Goal: Communication & Community: Answer question/provide support

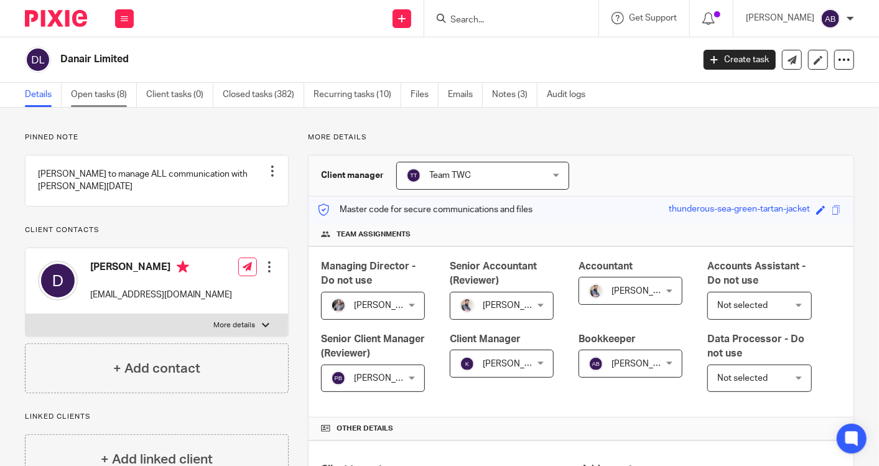
click at [118, 87] on link "Open tasks (8)" at bounding box center [104, 95] width 66 height 24
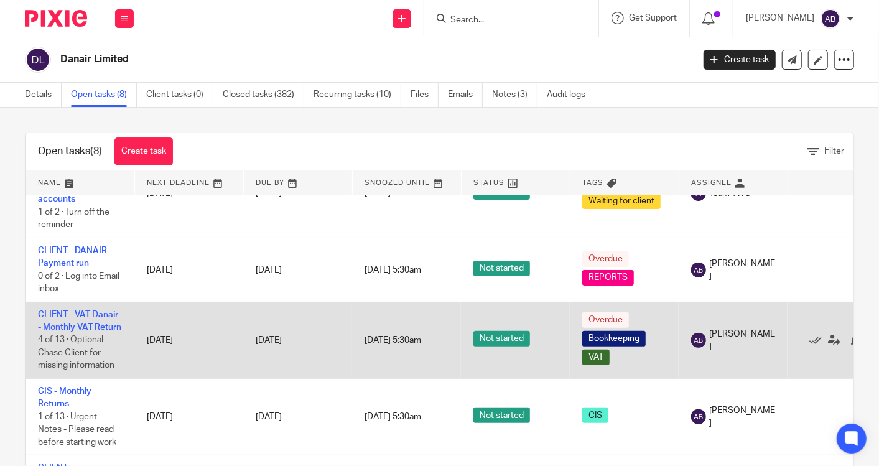
scroll to position [345, 0]
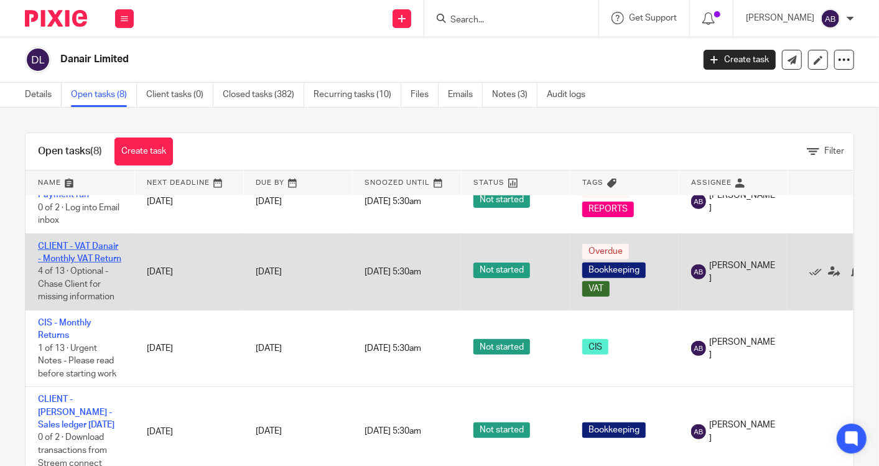
click at [75, 256] on link "CLIENT - VAT Danair - Monthly VAT Return" at bounding box center [79, 252] width 83 height 21
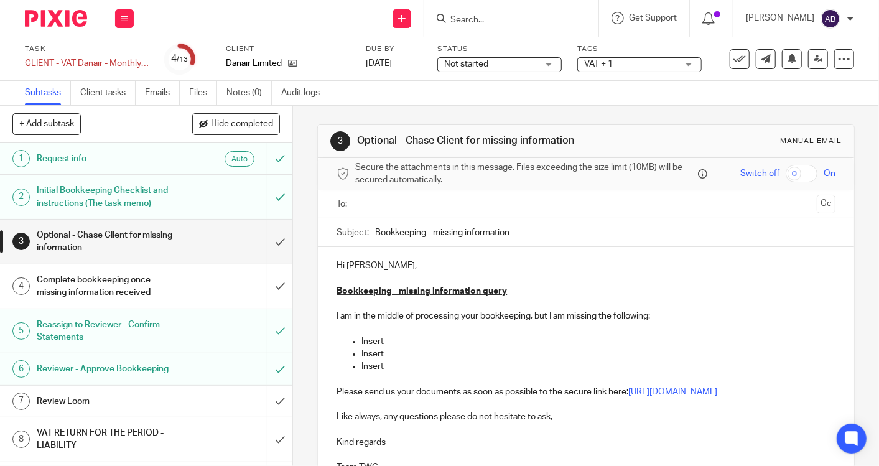
click at [145, 292] on h1 "Complete bookkeeping once missing information received" at bounding box center [110, 287] width 146 height 32
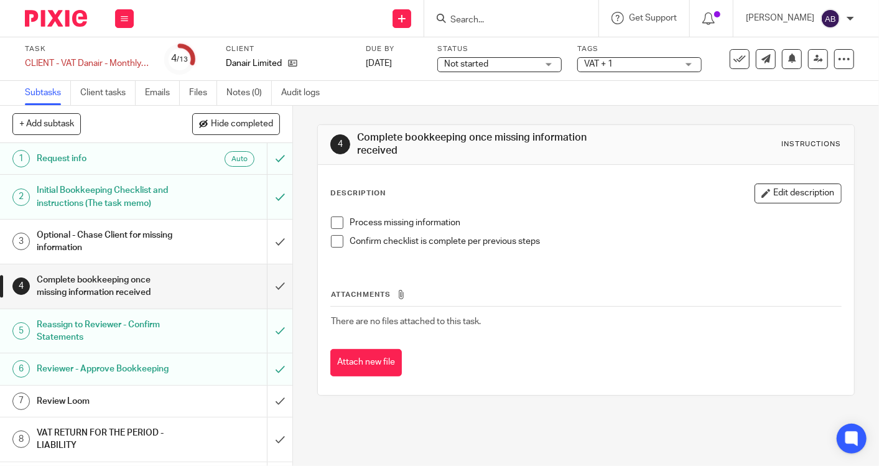
click at [128, 239] on h1 "Optional - Chase Client for missing information" at bounding box center [110, 242] width 146 height 32
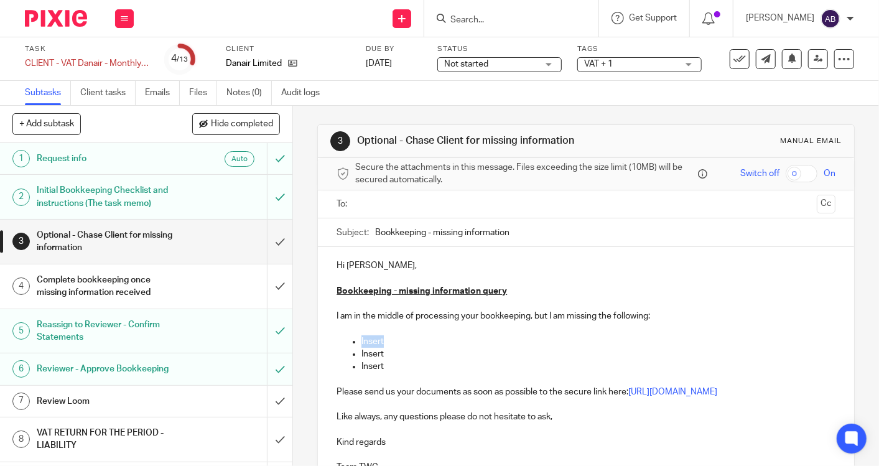
drag, startPoint x: 388, startPoint y: 341, endPoint x: 357, endPoint y: 345, distance: 30.7
click at [362, 345] on p "Insert" at bounding box center [599, 341] width 474 height 12
click at [566, 337] on p "Could you please provide invoice for the payment" at bounding box center [599, 341] width 474 height 12
drag, startPoint x: 383, startPoint y: 369, endPoint x: 351, endPoint y: 352, distance: 36.5
click at [351, 352] on ul "Could you please provide invoice for the payment 17/07/25 towrads Dan whitehead…" at bounding box center [586, 354] width 499 height 38
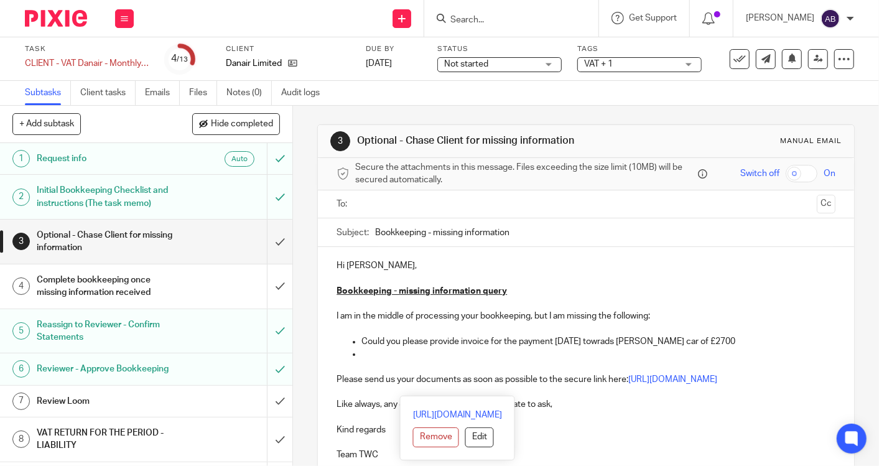
drag, startPoint x: 578, startPoint y: 391, endPoint x: 332, endPoint y: 375, distance: 245.7
click at [337, 375] on p "Please send us your documents as soon as possible to the secure link here: http…" at bounding box center [586, 379] width 499 height 12
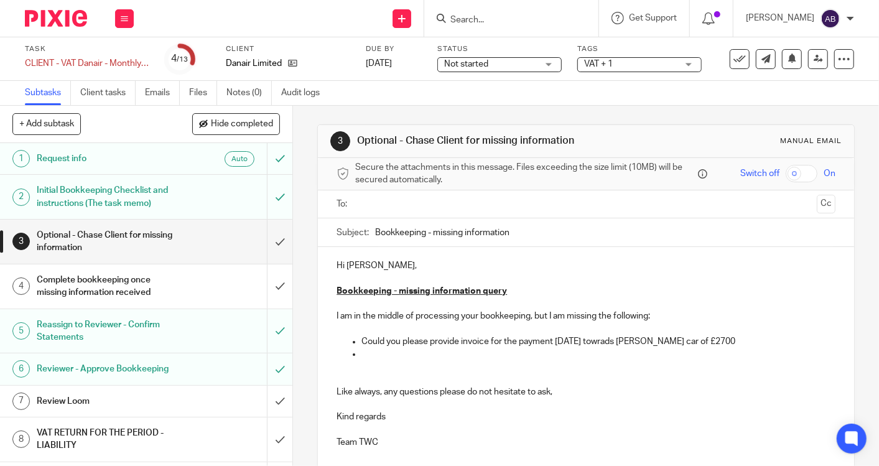
click at [357, 350] on ul "Could you please provide invoice for the payment 17/07/25 towrads Dan whitehead…" at bounding box center [586, 348] width 499 height 26
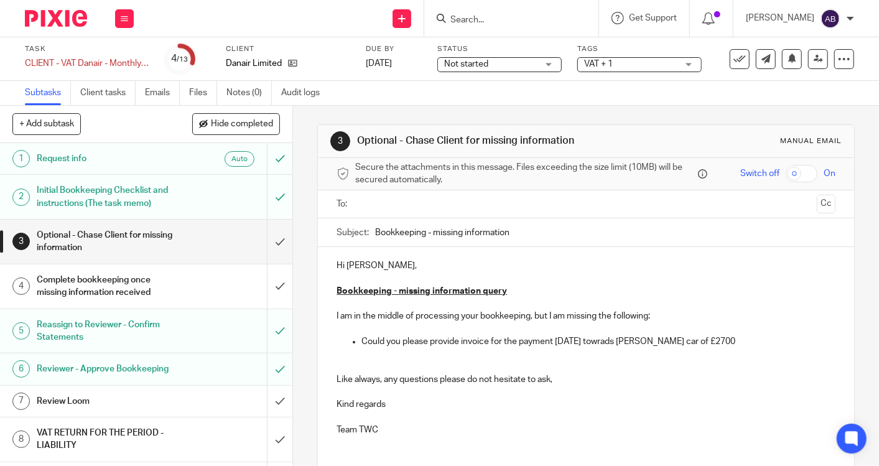
click at [345, 360] on p at bounding box center [586, 366] width 499 height 12
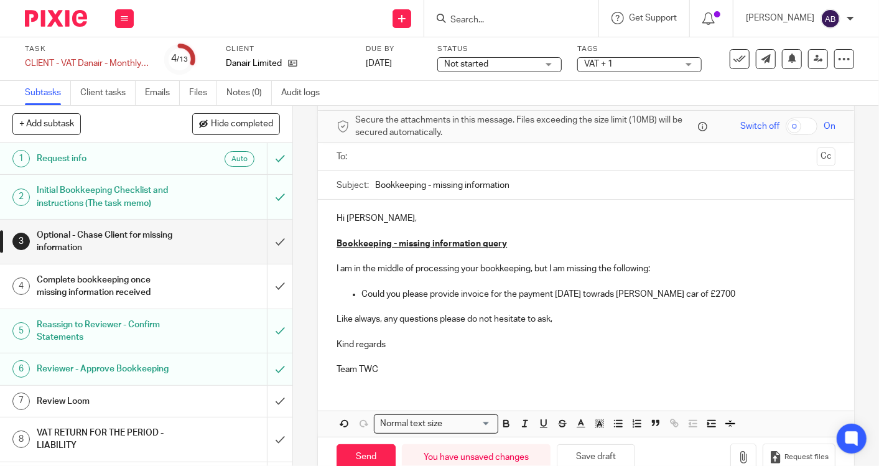
scroll to position [69, 0]
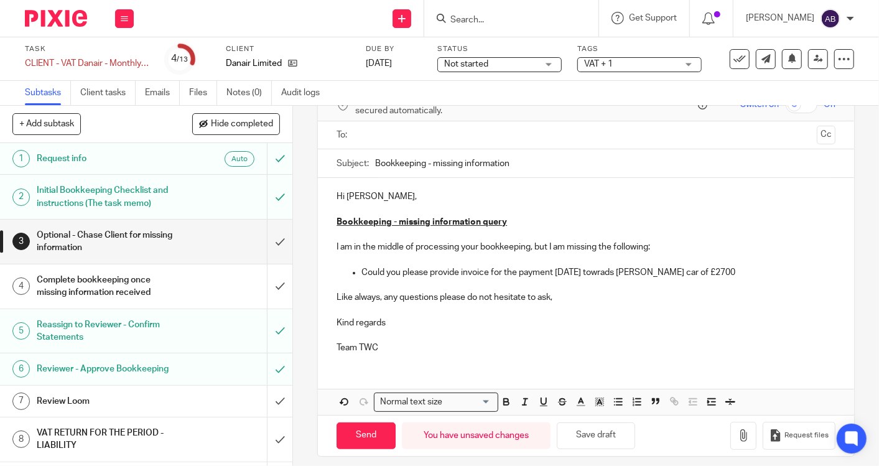
click at [519, 159] on input "Bookkeeping - missing information" at bounding box center [605, 163] width 461 height 28
click at [375, 163] on input "Bookkeeping - missing information" at bounding box center [605, 163] width 461 height 28
click at [379, 163] on input "July Bookkeeping - missing information" at bounding box center [605, 163] width 461 height 28
click at [525, 157] on input "Bookkeeping - missing information" at bounding box center [605, 163] width 461 height 28
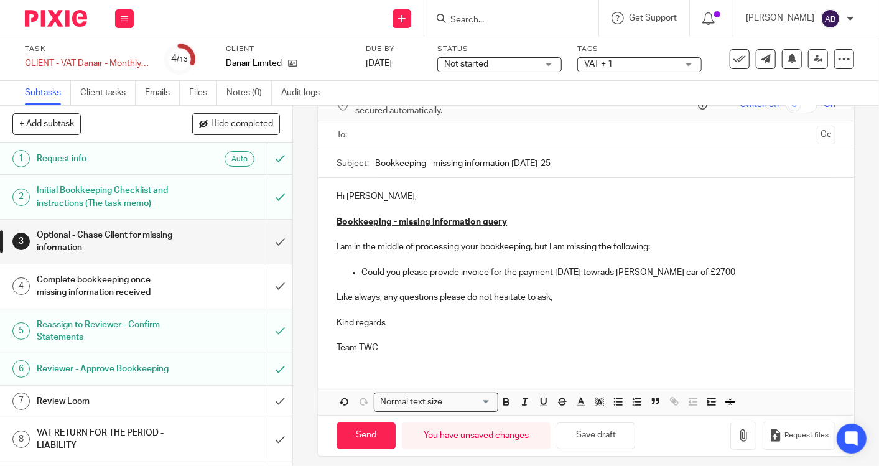
type input "Bookkeeping - missing information Jul-25"
click at [569, 297] on p "Like always, any questions please do not hesitate to ask," at bounding box center [586, 297] width 499 height 12
click at [400, 141] on ul at bounding box center [587, 135] width 461 height 21
click at [396, 138] on input "text" at bounding box center [586, 135] width 452 height 14
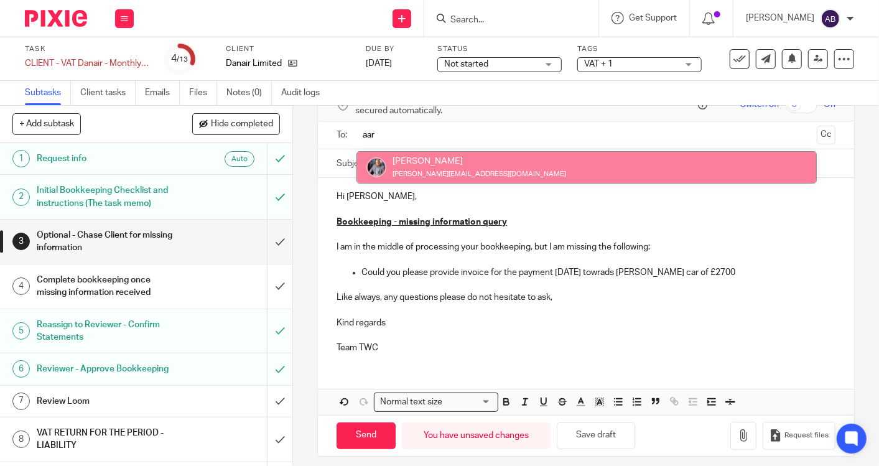
type input "aar"
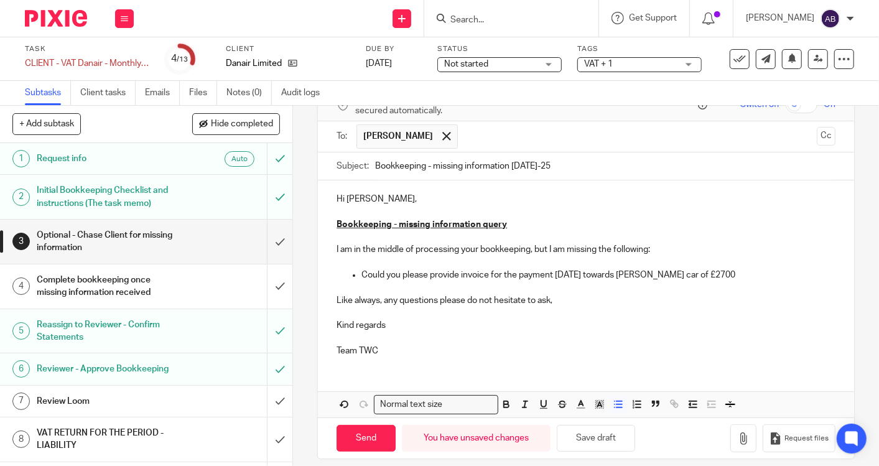
click at [375, 167] on input "Bookkeeping - missing information Jul-25" at bounding box center [605, 166] width 461 height 28
click at [386, 165] on input "To Forward to Daniel Bookkeeping - missing information Jul-25" at bounding box center [605, 166] width 461 height 28
click at [448, 163] on input "To forward to Daniel Bookkeeping - missing information Jul-25" at bounding box center [605, 166] width 461 height 28
click at [370, 164] on div "Subject: To forward to Daniel) Bookkeeping - missing information Jul-25" at bounding box center [586, 166] width 499 height 28
click at [375, 164] on input "To forward to Daniel) Bookkeeping - missing information Jul-25" at bounding box center [605, 166] width 461 height 28
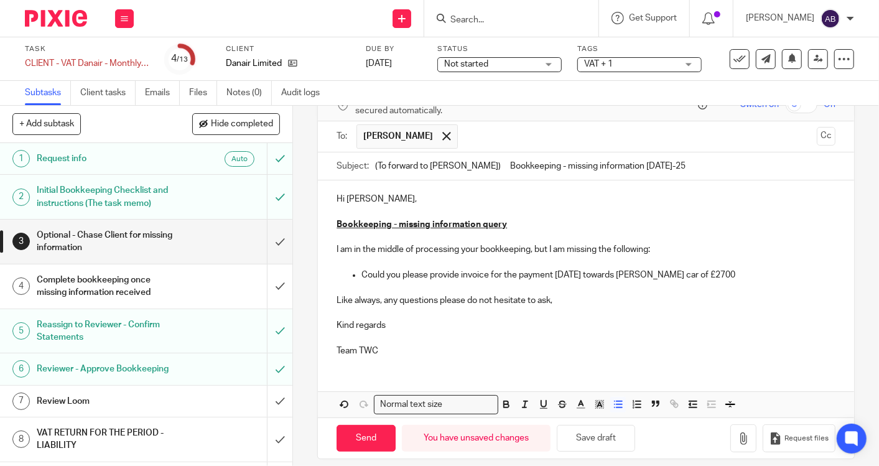
drag, startPoint x: 459, startPoint y: 164, endPoint x: 371, endPoint y: 164, distance: 87.8
click at [375, 164] on input "(To forward to Daniel) Bookkeeping - missing information Jul-25" at bounding box center [605, 166] width 461 height 28
type input "Bookkeeping - missing information Jul-25"
click at [357, 435] on input "Send" at bounding box center [366, 438] width 59 height 27
type input "Sent"
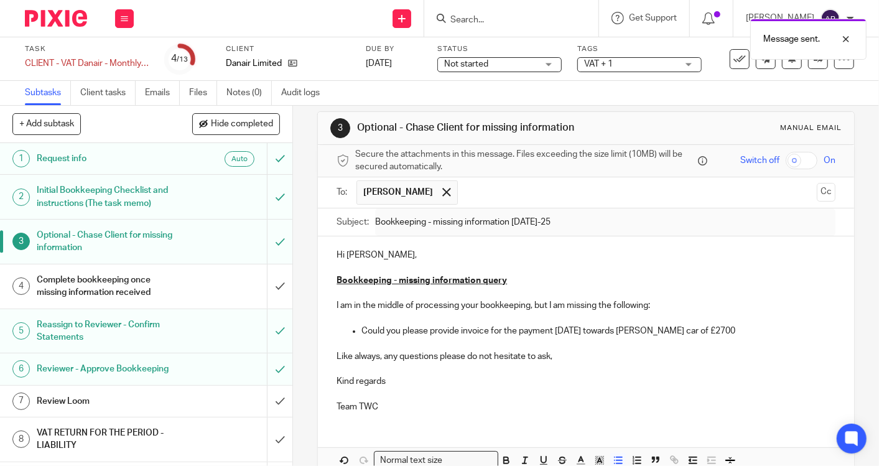
scroll to position [0, 0]
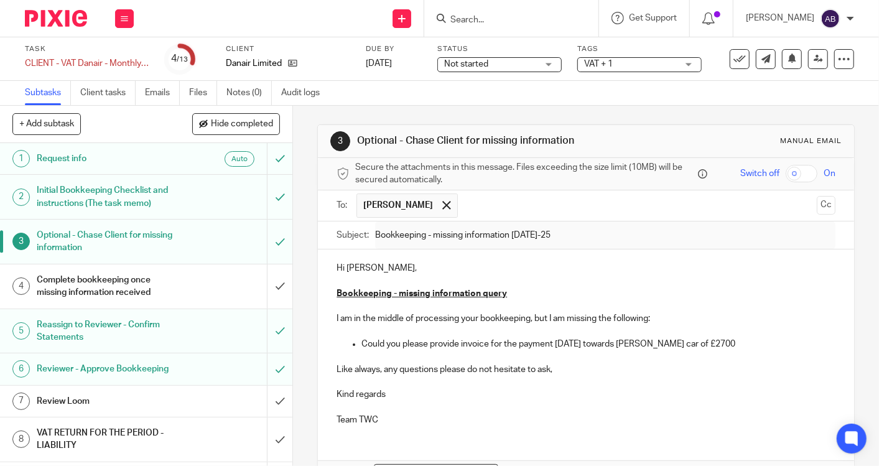
click at [461, 19] on input "Search" at bounding box center [505, 20] width 112 height 11
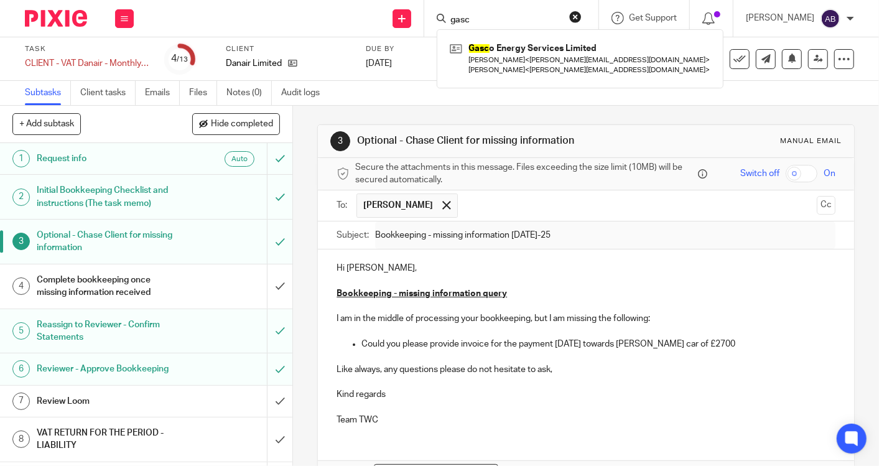
type input "gasc"
click at [535, 79] on div "Gasc o Energy Services Limited Alexandra Gilfether < alexandra@jhpservices.co.u…" at bounding box center [580, 58] width 287 height 59
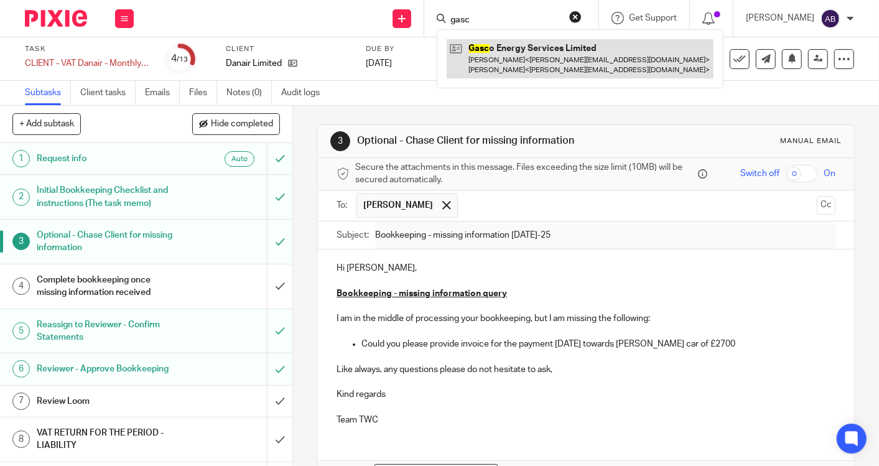
click at [528, 68] on link at bounding box center [580, 58] width 267 height 39
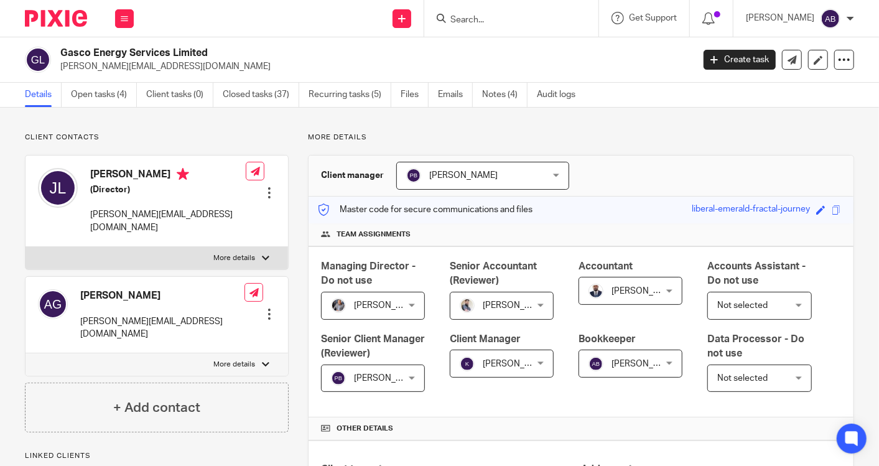
click at [479, 98] on ul "Details Open tasks (4) Client tasks (0) Closed tasks (37) Recurring tasks (5) F…" at bounding box center [309, 95] width 569 height 24
click at [495, 98] on link "Notes (4)" at bounding box center [504, 95] width 45 height 24
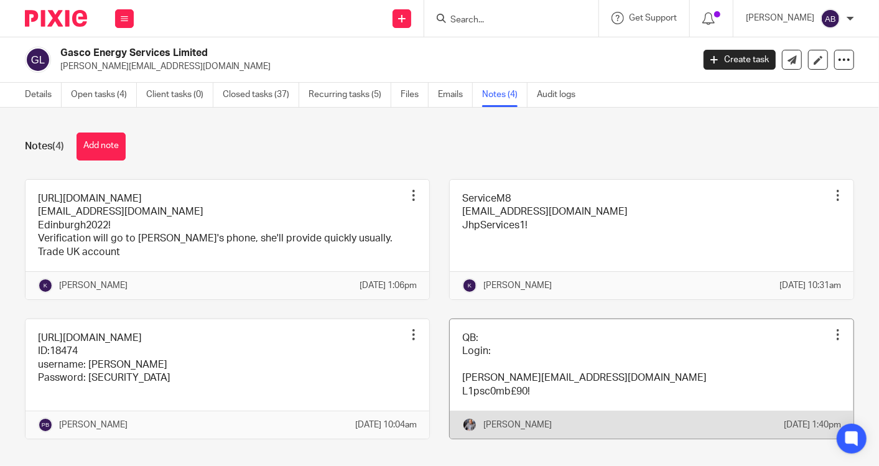
scroll to position [42, 0]
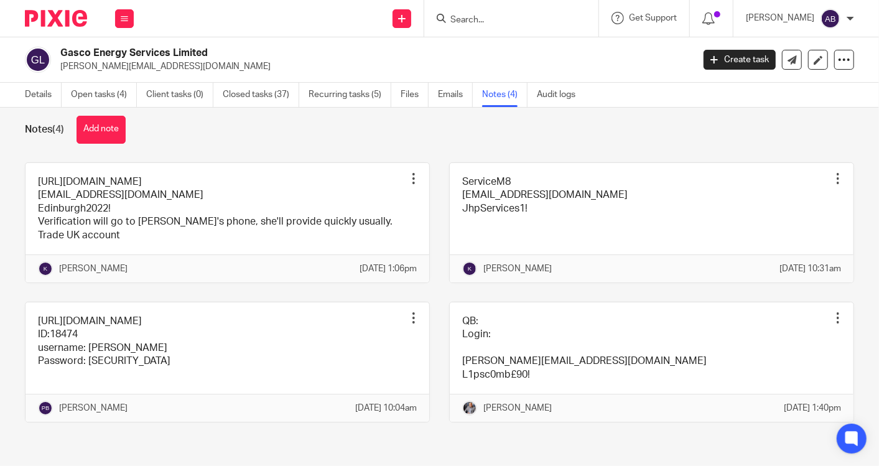
click at [490, 19] on input "Search" at bounding box center [505, 20] width 112 height 11
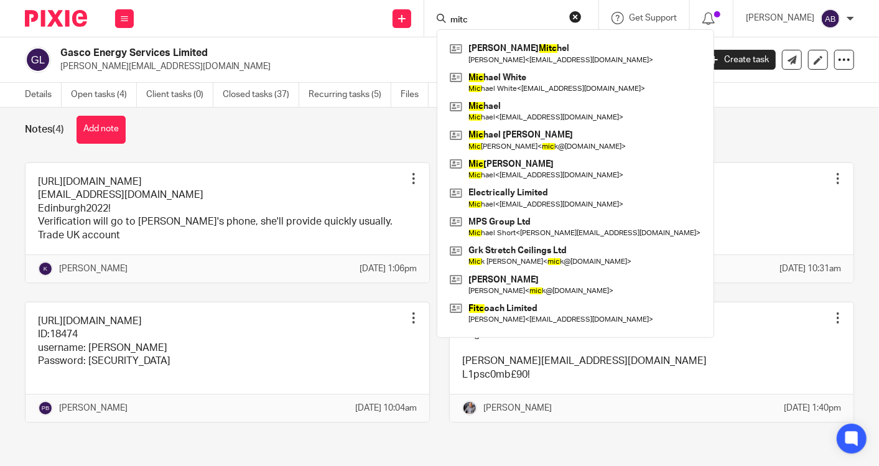
click at [474, 18] on input "mitc" at bounding box center [505, 20] width 112 height 11
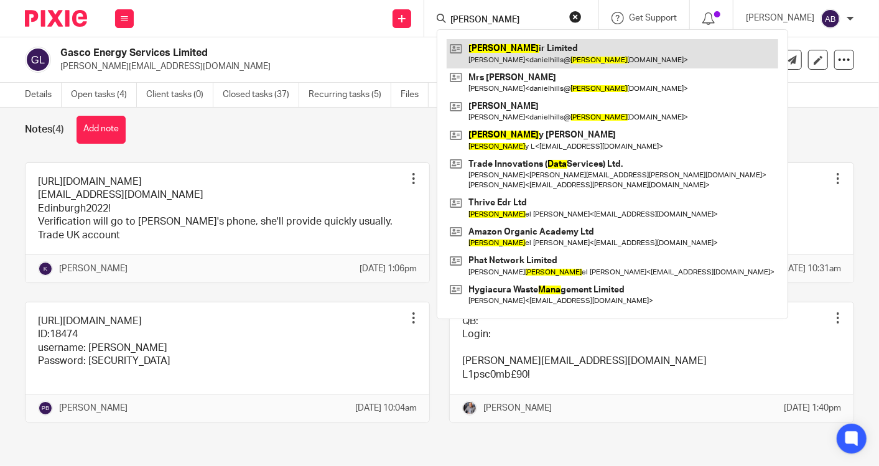
type input "dana"
click at [489, 44] on link at bounding box center [613, 53] width 332 height 29
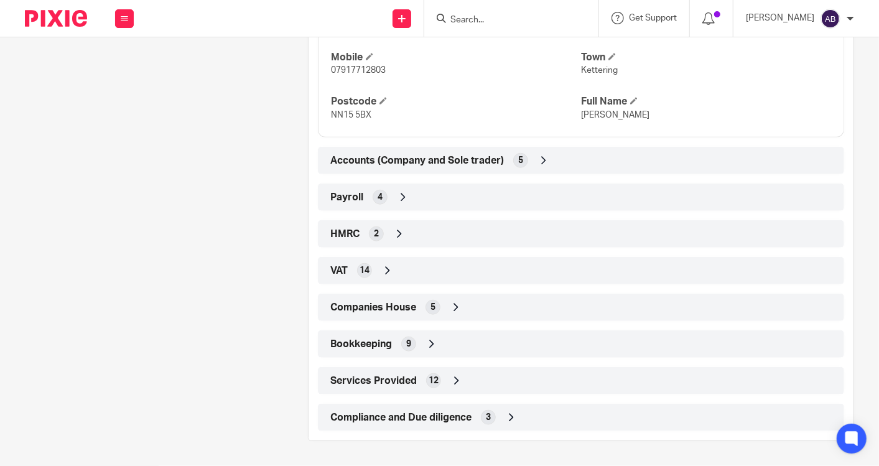
scroll to position [628, 0]
